Goal: Information Seeking & Learning: Learn about a topic

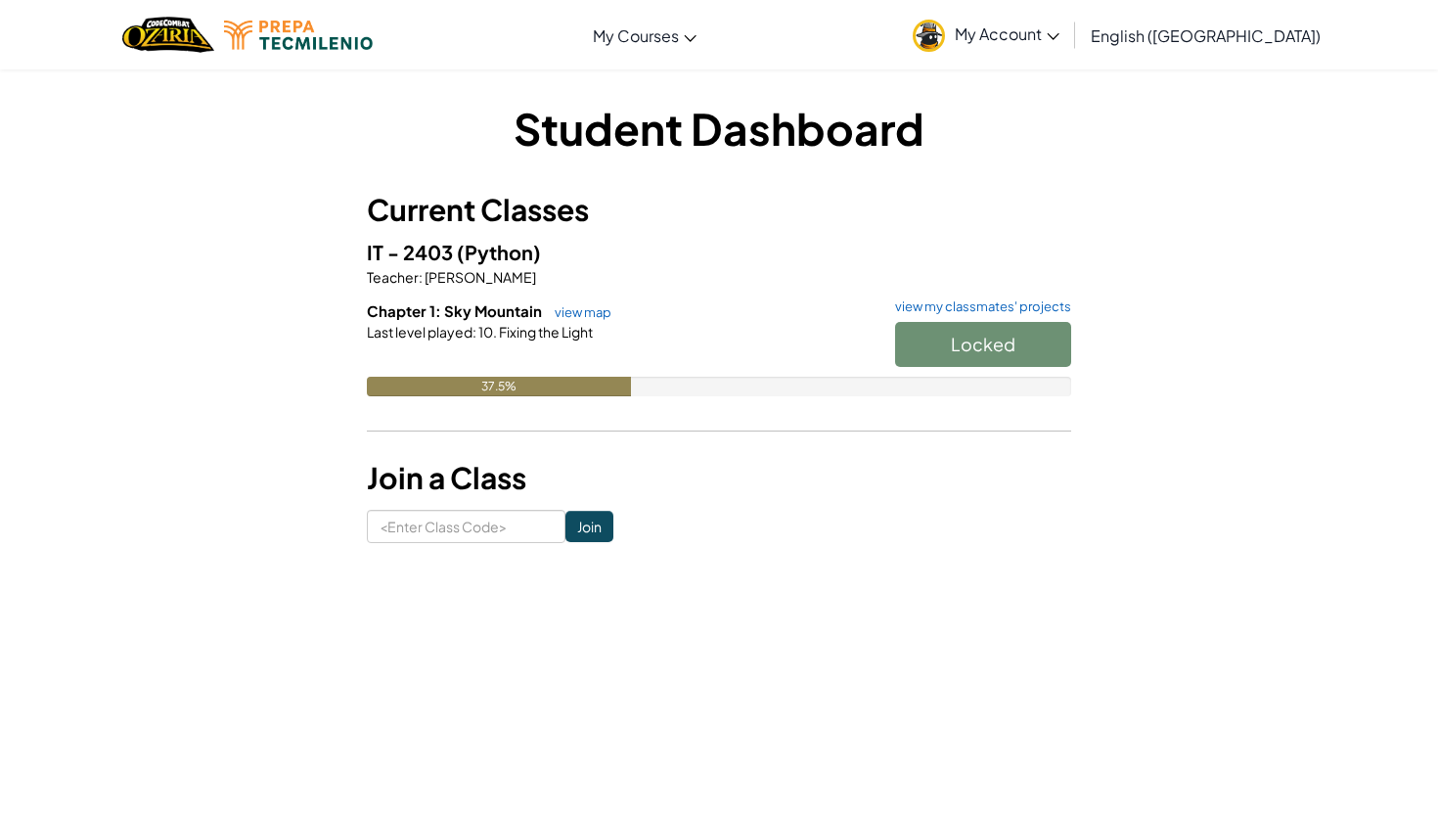
click at [954, 355] on div "Locked" at bounding box center [973, 349] width 196 height 55
click at [943, 343] on div "Locked" at bounding box center [973, 349] width 196 height 55
click at [548, 386] on div "37.5%" at bounding box center [499, 387] width 264 height 20
drag, startPoint x: 461, startPoint y: 333, endPoint x: 477, endPoint y: 333, distance: 16.6
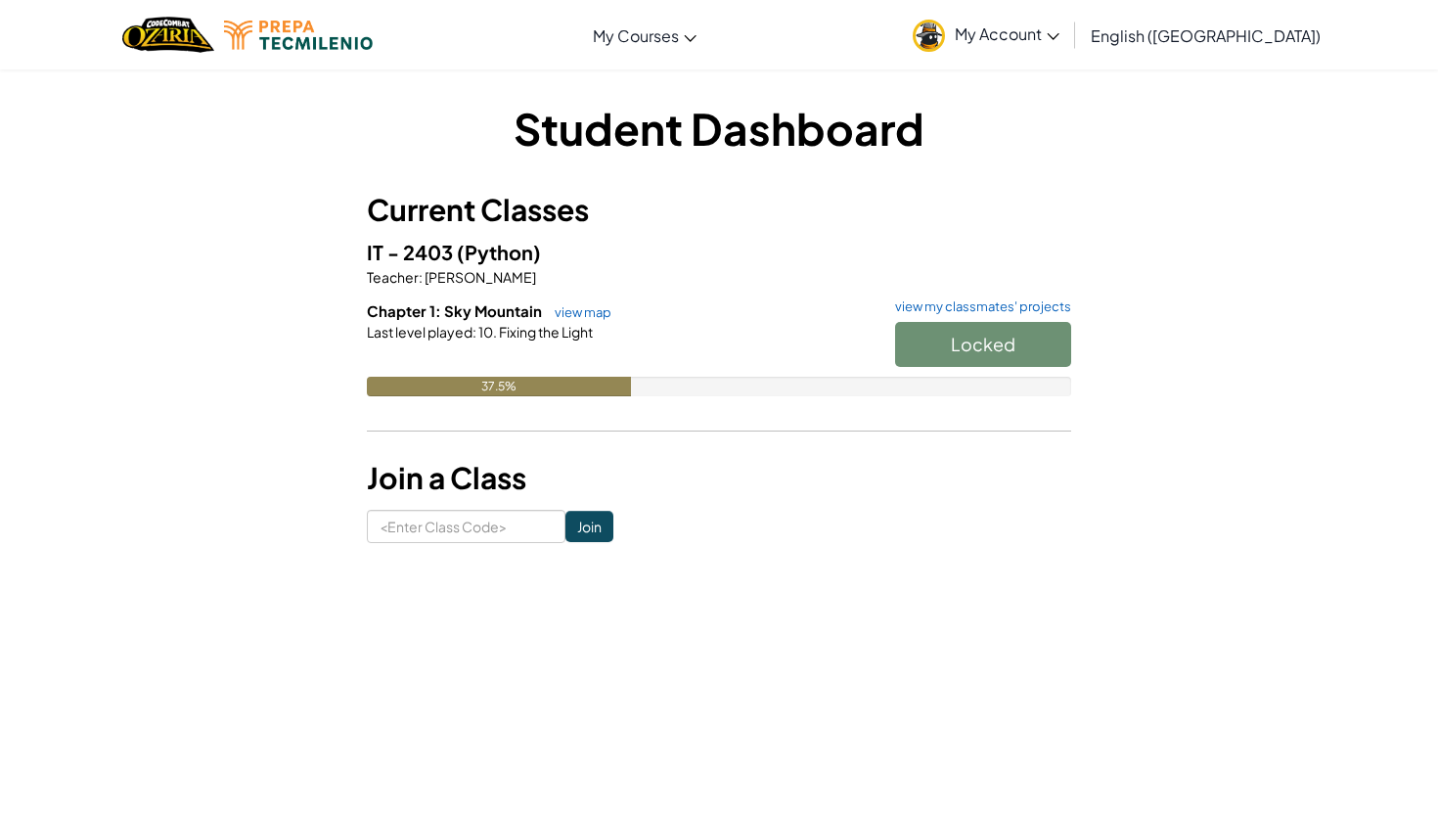
click at [462, 333] on span "Last level played" at bounding box center [420, 332] width 106 height 18
drag, startPoint x: 594, startPoint y: 331, endPoint x: 439, endPoint y: 334, distance: 154.6
click at [439, 334] on div "Last level played : 10. Fixing the Light" at bounding box center [719, 332] width 704 height 20
click at [584, 308] on link "view map" at bounding box center [578, 312] width 67 height 16
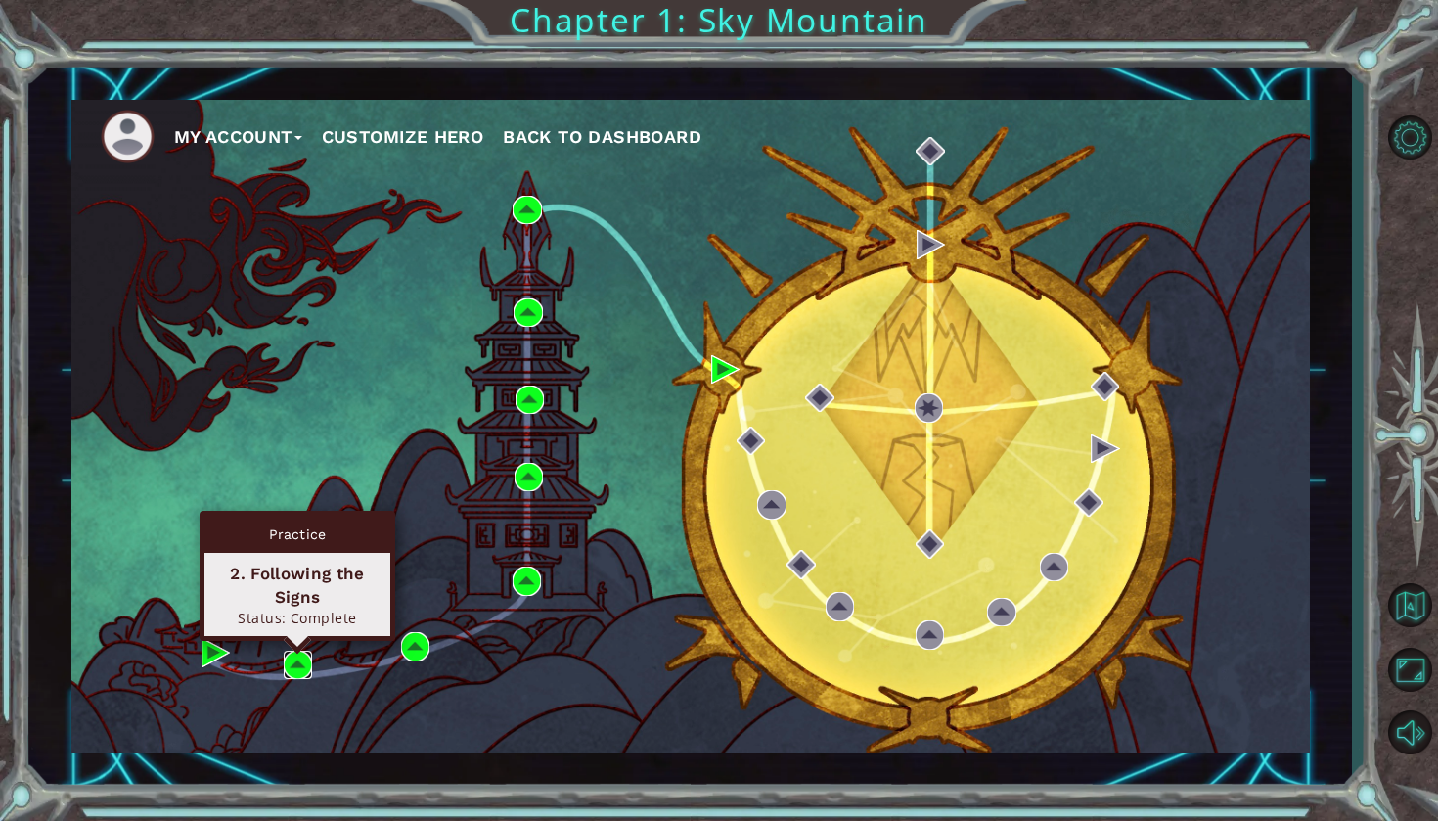
click at [303, 658] on img at bounding box center [298, 664] width 28 height 28
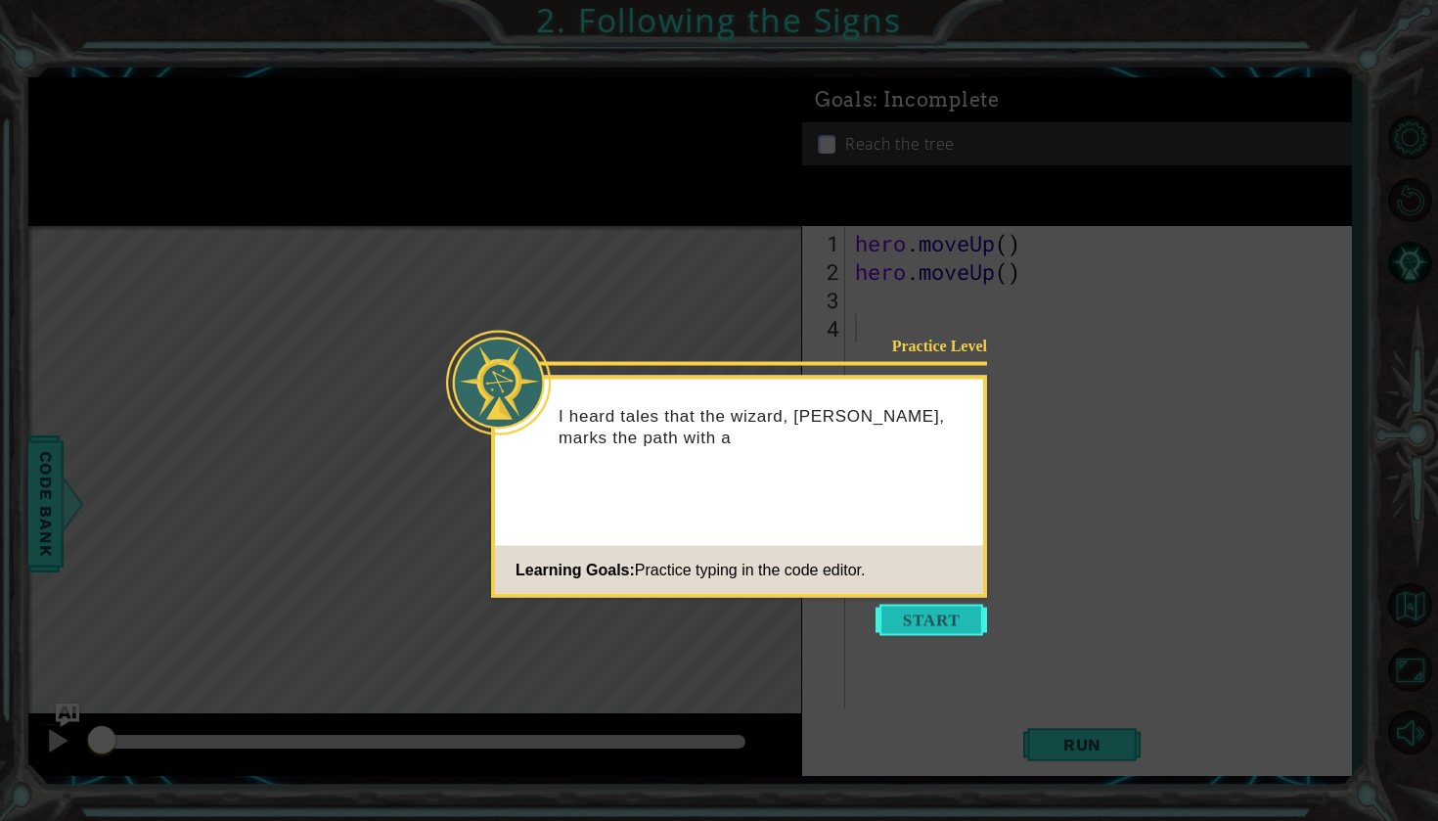
click at [888, 630] on button "Start" at bounding box center [931, 619] width 112 height 31
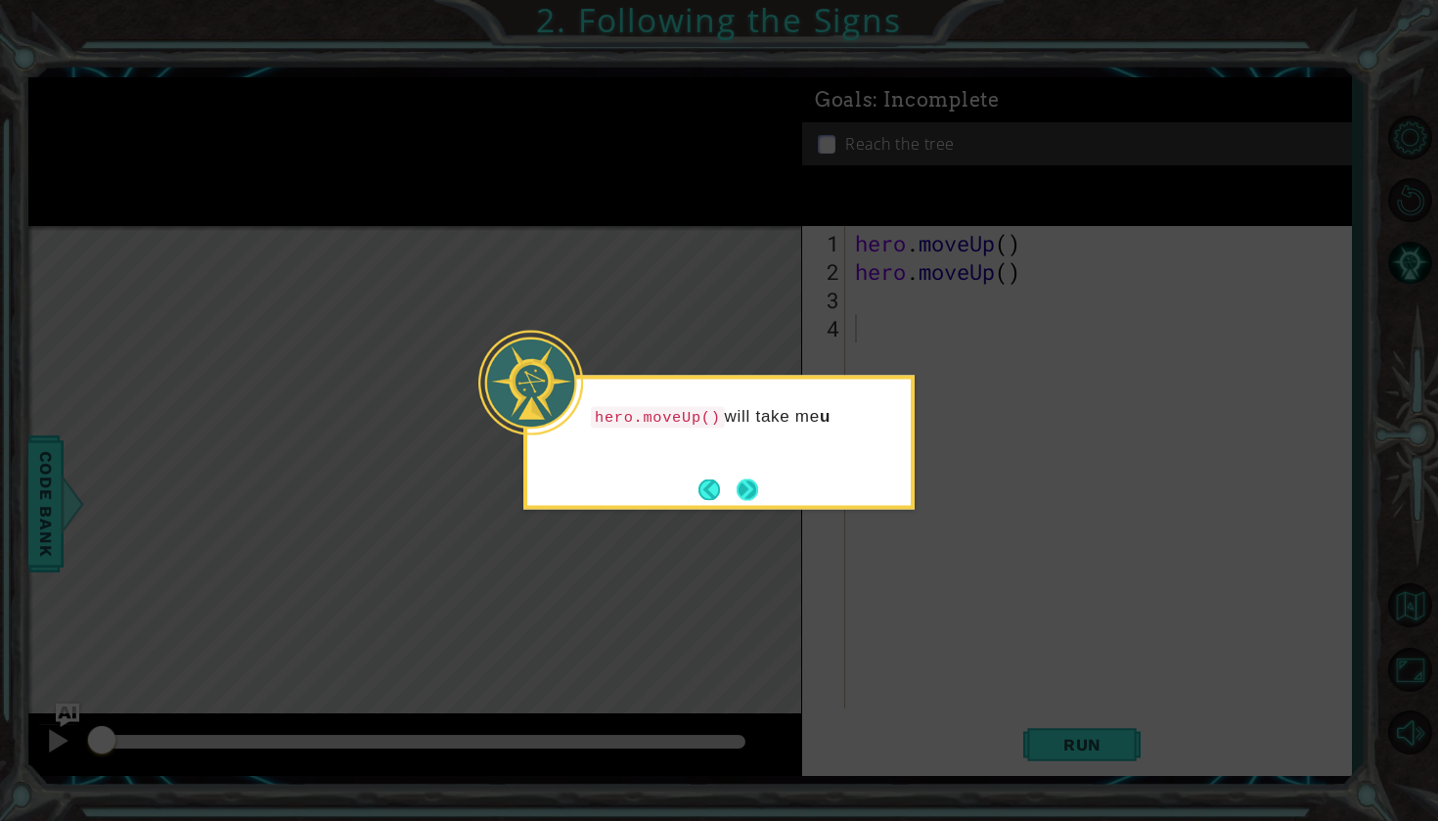
click at [737, 493] on button "Next" at bounding box center [748, 489] width 22 height 22
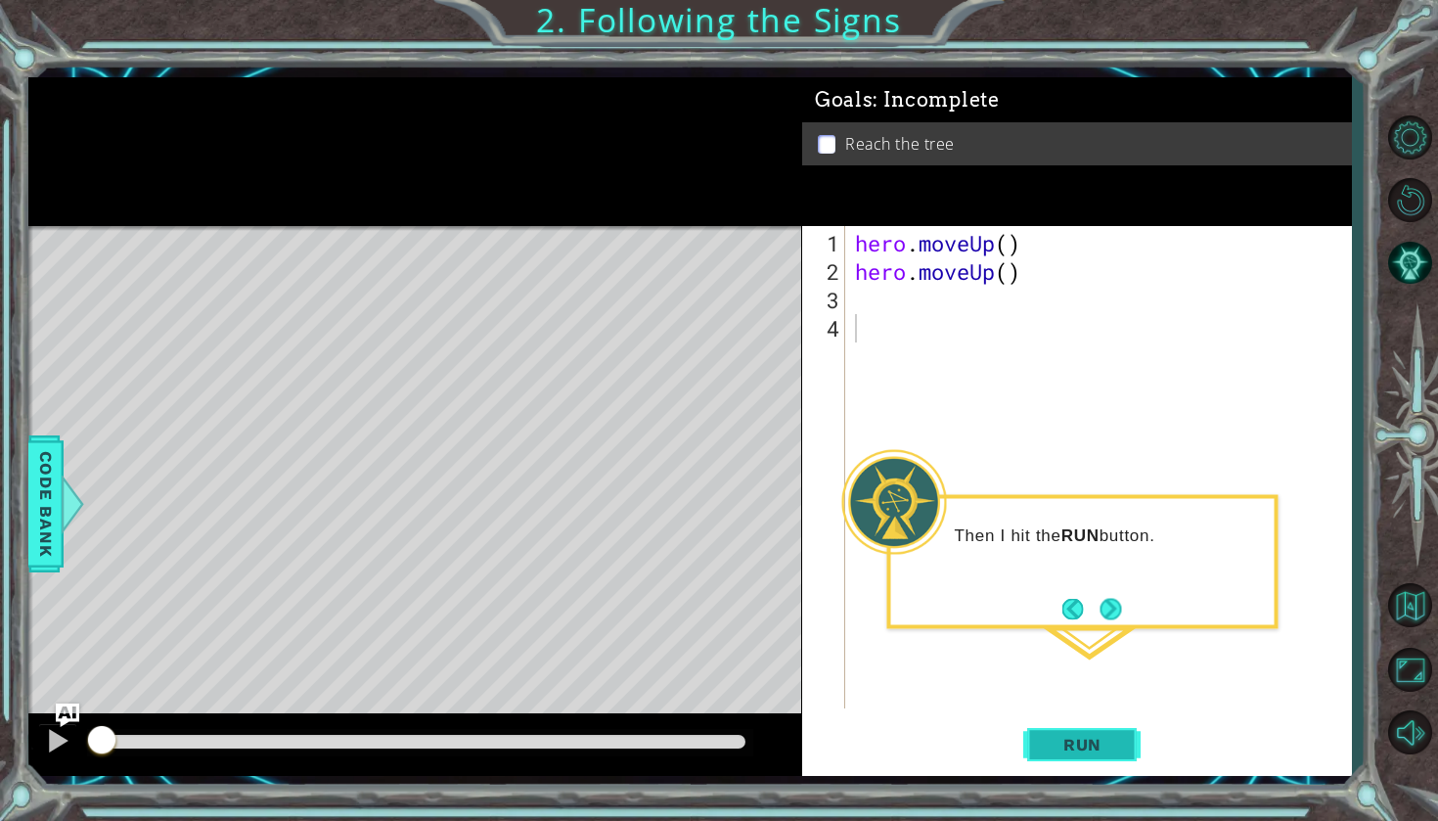
click at [1077, 736] on span "Run" at bounding box center [1082, 745] width 77 height 20
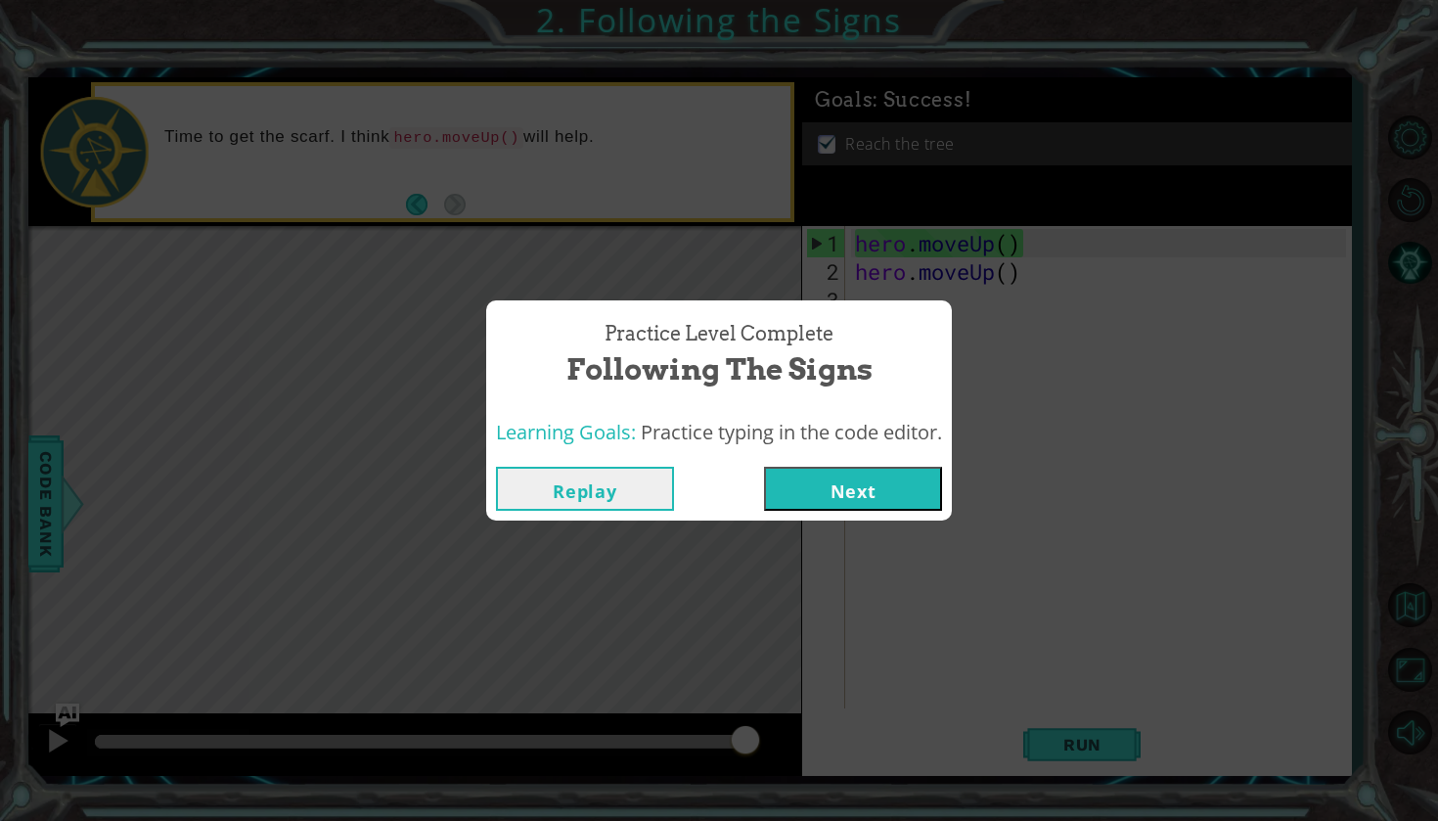
click at [611, 484] on button "Replay" at bounding box center [585, 489] width 178 height 44
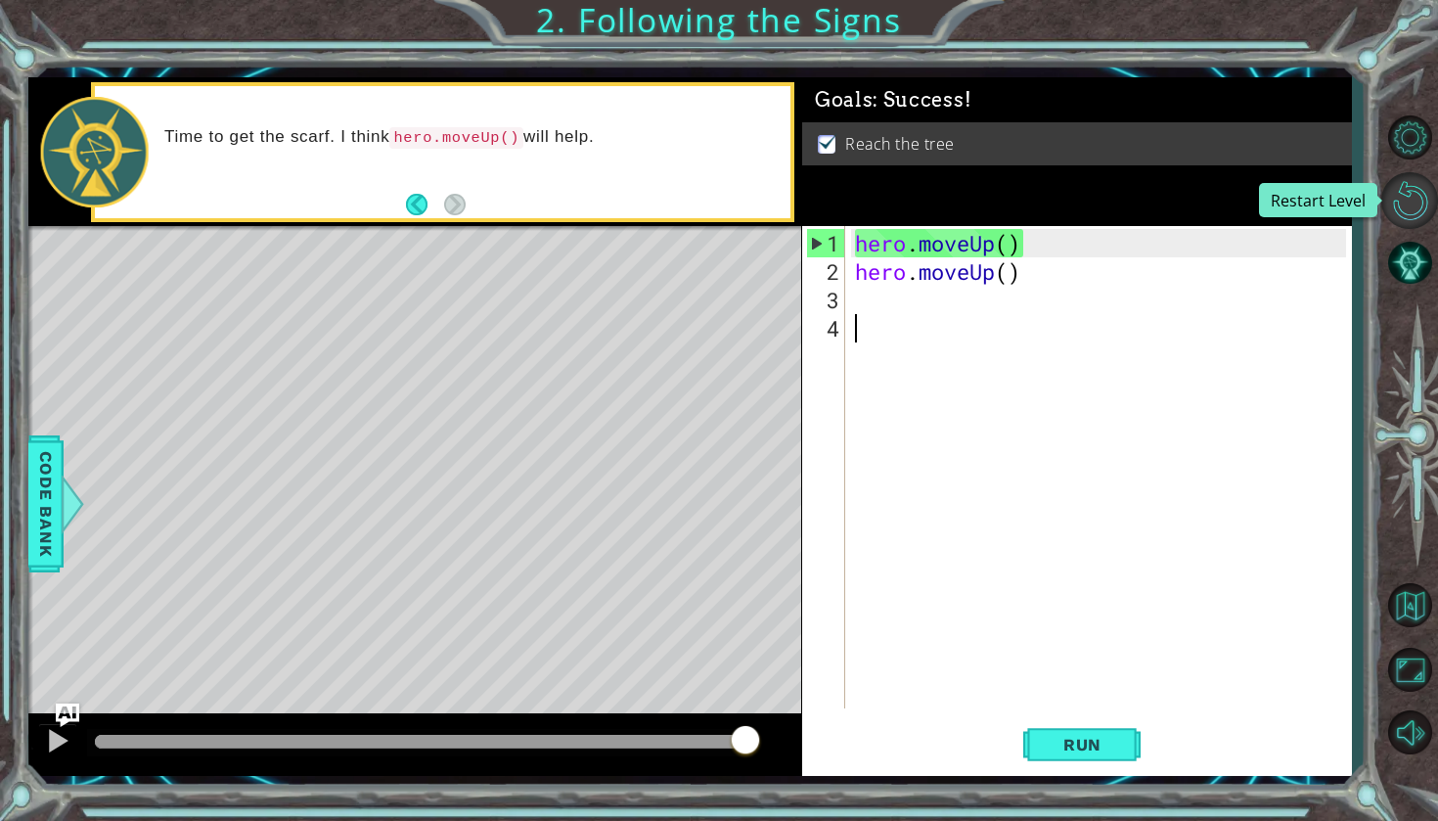
click at [1395, 196] on button "Restart Level" at bounding box center [1409, 200] width 57 height 57
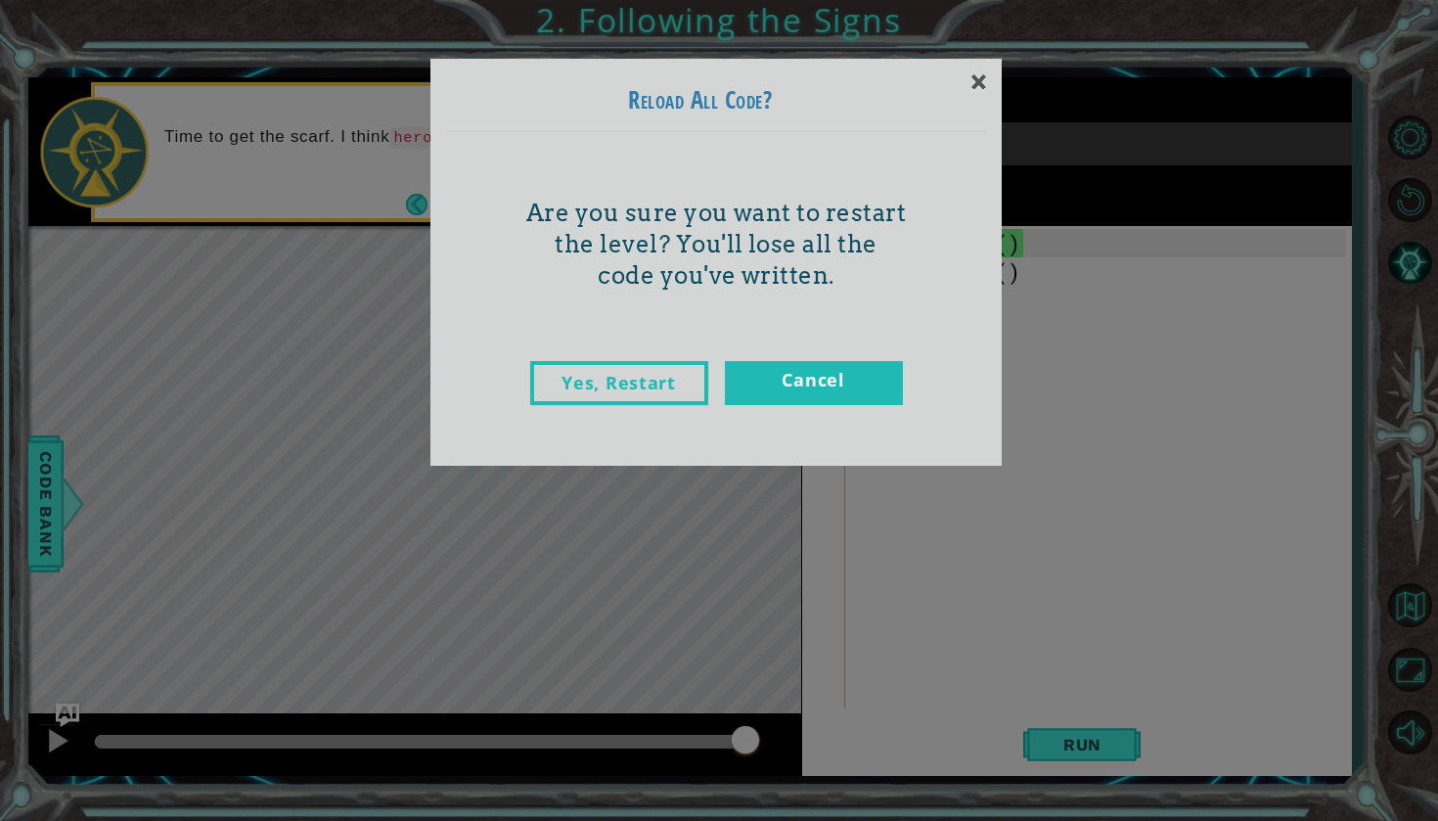
click at [865, 386] on link "Cancel" at bounding box center [814, 383] width 178 height 44
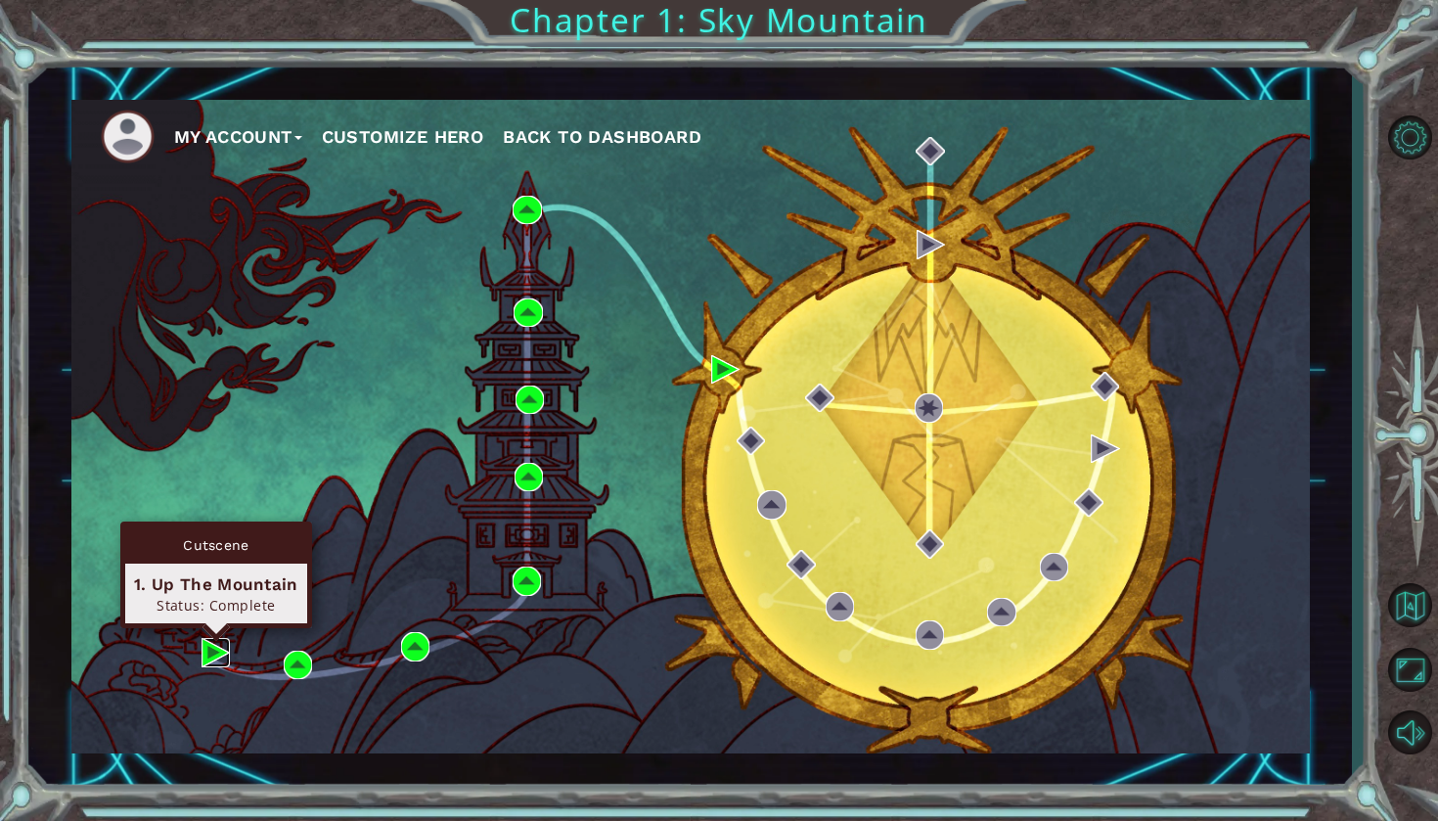
click at [212, 655] on img at bounding box center [215, 652] width 28 height 28
